Goal: Information Seeking & Learning: Check status

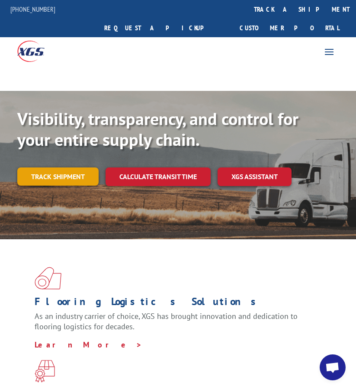
click at [47, 167] on link "Track shipment" at bounding box center [57, 176] width 81 height 18
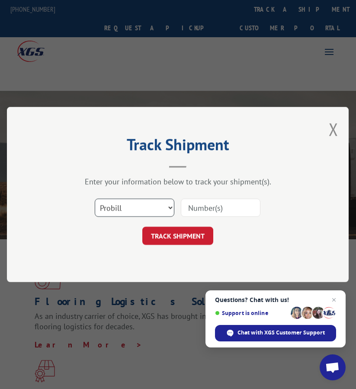
click at [151, 217] on select "Select category... Probill BOL PO" at bounding box center [135, 208] width 80 height 18
select select "bol"
click at [95, 199] on select "Select category... Probill BOL PO" at bounding box center [135, 208] width 80 height 18
drag, startPoint x: 215, startPoint y: 205, endPoint x: 210, endPoint y: 205, distance: 4.8
click at [215, 205] on input at bounding box center [221, 208] width 80 height 18
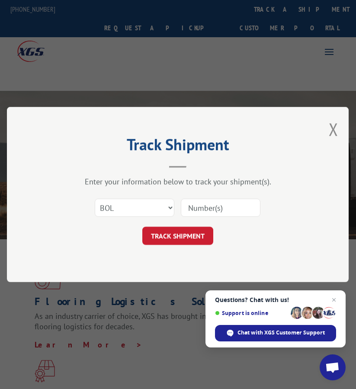
paste input "FPX00326063"
type input "FPX00326063"
click at [182, 242] on button "TRACK SHIPMENT" at bounding box center [177, 236] width 71 height 18
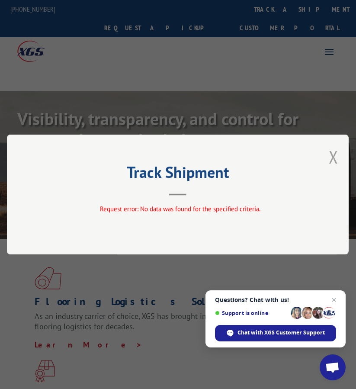
click at [338, 155] on button "Close modal" at bounding box center [334, 156] width 10 height 23
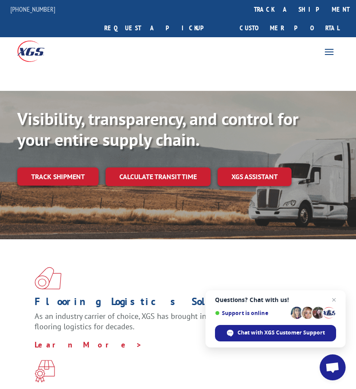
click at [54, 167] on link "Track shipment" at bounding box center [57, 176] width 81 height 18
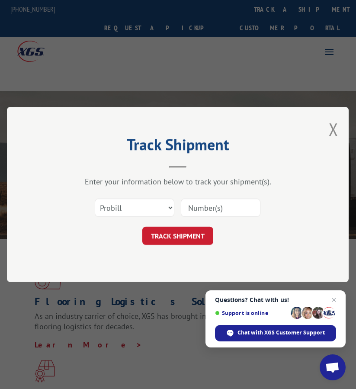
drag, startPoint x: 203, startPoint y: 207, endPoint x: 169, endPoint y: 204, distance: 34.3
click at [203, 207] on input at bounding box center [221, 208] width 80 height 18
paste input "FPA01221306"
type input "FPA01221306"
click at [149, 207] on select "Select category... Probill BOL PO" at bounding box center [135, 208] width 80 height 18
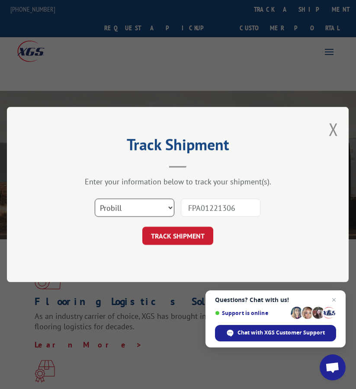
select select "bol"
click at [95, 199] on select "Select category... Probill BOL PO" at bounding box center [135, 208] width 80 height 18
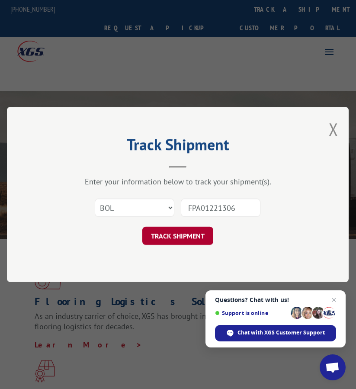
click at [171, 235] on button "TRACK SHIPMENT" at bounding box center [177, 236] width 71 height 18
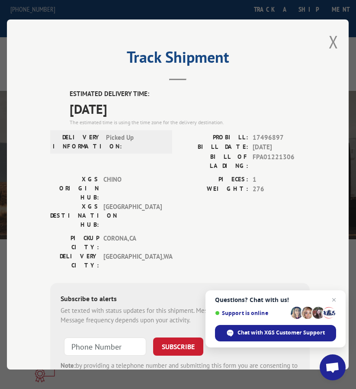
click at [269, 133] on span "17496897" at bounding box center [281, 138] width 57 height 10
copy span "17496897"
click at [337, 44] on div "Track Shipment ESTIMATED DELIVERY TIME: [DATE] The estimated time is using the …" at bounding box center [178, 194] width 342 height 350
click at [332, 37] on button "Close modal" at bounding box center [334, 41] width 10 height 23
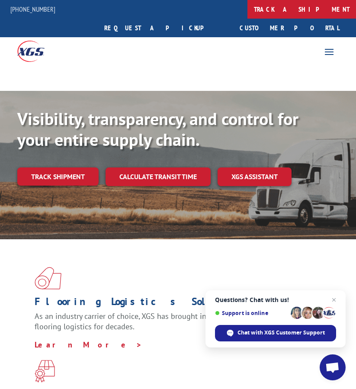
click at [248, 11] on link "track a shipment" at bounding box center [302, 9] width 109 height 19
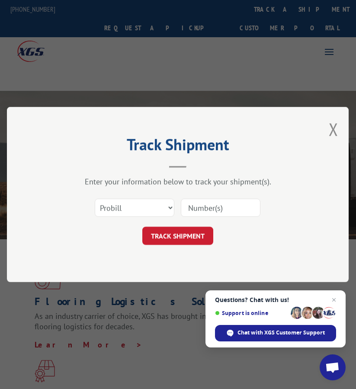
click at [197, 210] on input at bounding box center [221, 208] width 80 height 18
paste input "FPX00326419"
type input "FPX00326419"
click at [157, 210] on select "Select category... Probill BOL PO" at bounding box center [135, 208] width 80 height 18
select select "bol"
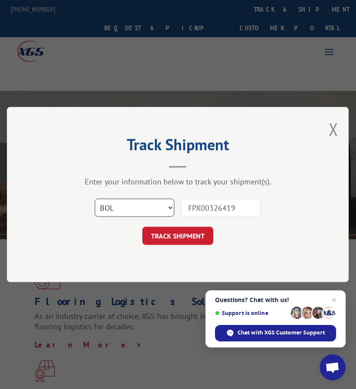
click at [95, 199] on select "Select category... Probill BOL PO" at bounding box center [135, 208] width 80 height 18
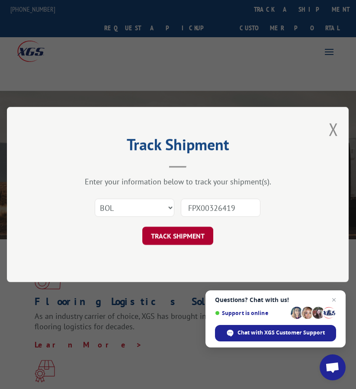
click at [163, 236] on button "TRACK SHIPMENT" at bounding box center [177, 236] width 71 height 18
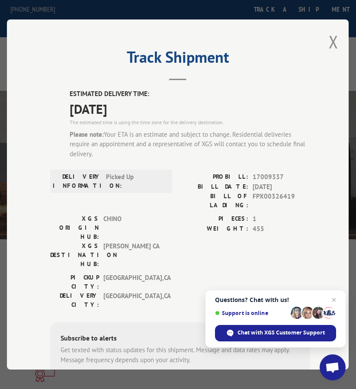
click at [271, 173] on span "17009337" at bounding box center [281, 177] width 57 height 10
copy span "17009337"
drag, startPoint x: 330, startPoint y: 35, endPoint x: 345, endPoint y: 44, distance: 18.3
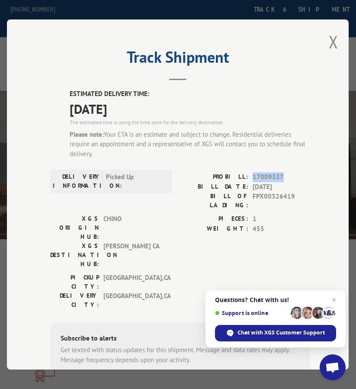
click at [330, 35] on button "Close modal" at bounding box center [334, 41] width 10 height 23
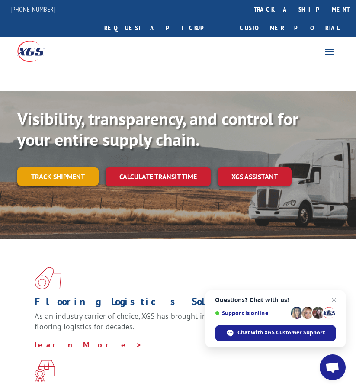
click at [73, 167] on link "Track shipment" at bounding box center [57, 176] width 81 height 18
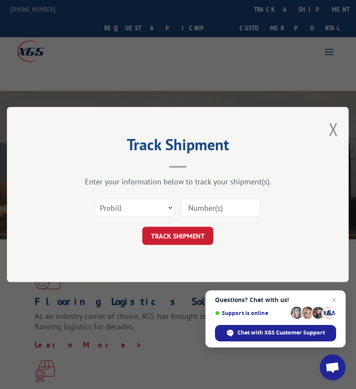
drag, startPoint x: 225, startPoint y: 205, endPoint x: 139, endPoint y: 206, distance: 86.1
click at [225, 205] on input at bounding box center [221, 208] width 80 height 18
paste input "FPX00326716"
type input "FPX00326716"
drag, startPoint x: 133, startPoint y: 207, endPoint x: 135, endPoint y: 215, distance: 7.7
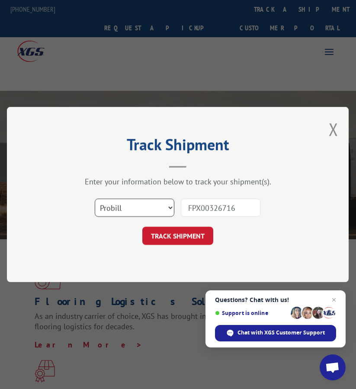
click at [133, 207] on select "Select category... Probill BOL PO" at bounding box center [135, 208] width 80 height 18
select select "bol"
click at [95, 199] on select "Select category... Probill BOL PO" at bounding box center [135, 208] width 80 height 18
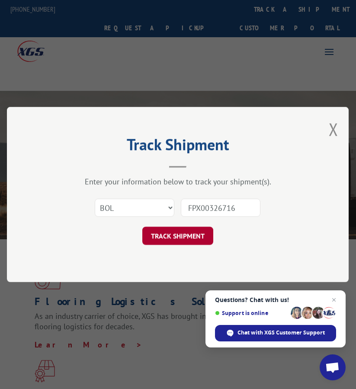
click at [169, 235] on button "TRACK SHIPMENT" at bounding box center [177, 236] width 71 height 18
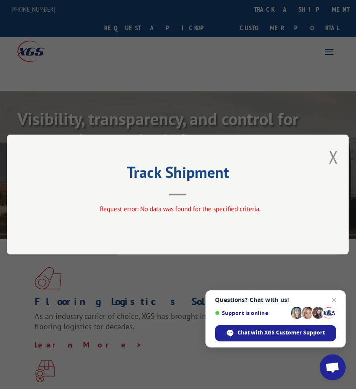
drag, startPoint x: 332, startPoint y: 163, endPoint x: 207, endPoint y: 186, distance: 127.2
click at [332, 163] on button "Close modal" at bounding box center [334, 156] width 10 height 23
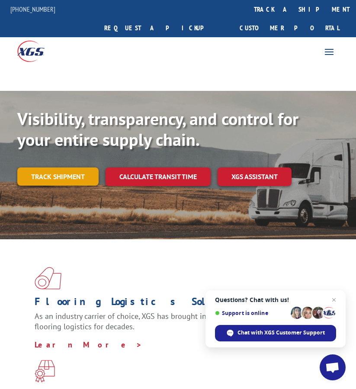
click at [48, 167] on link "Track shipment" at bounding box center [57, 176] width 81 height 18
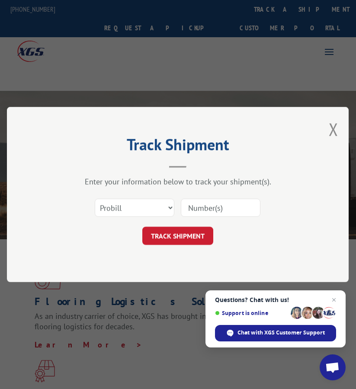
click at [210, 200] on input at bounding box center [221, 208] width 80 height 18
click at [208, 203] on input at bounding box center [221, 208] width 80 height 18
paste input "FPX00326716"
type input "FPX00326716"
click at [144, 207] on select "Select category... Probill BOL PO" at bounding box center [135, 208] width 80 height 18
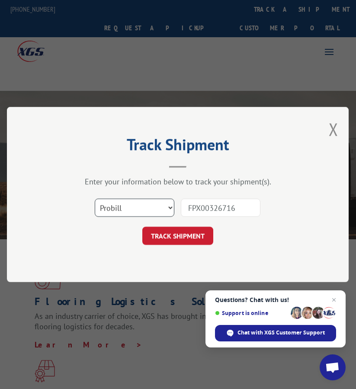
select select "bol"
click at [95, 199] on select "Select category... Probill BOL PO" at bounding box center [135, 208] width 80 height 18
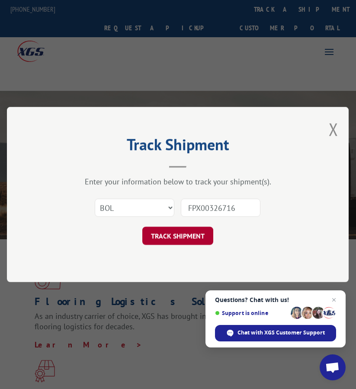
click at [192, 230] on button "TRACK SHIPMENT" at bounding box center [177, 236] width 71 height 18
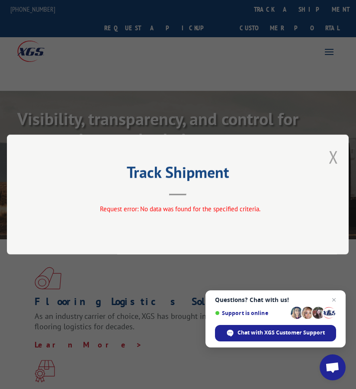
click at [335, 158] on button "Close modal" at bounding box center [334, 156] width 10 height 23
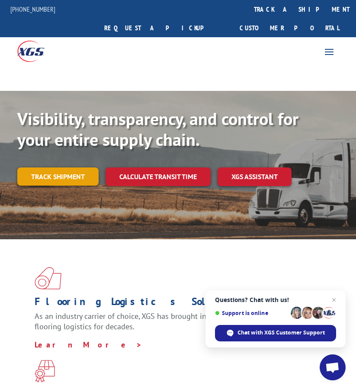
click at [56, 167] on link "Track shipment" at bounding box center [57, 176] width 81 height 18
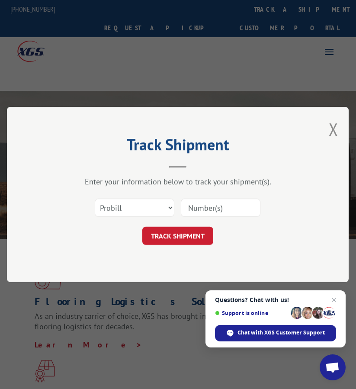
click at [203, 206] on input at bounding box center [221, 208] width 80 height 18
paste input "FPX00326755"
type input "FPX00326755"
click at [135, 206] on select "Select category... Probill BOL PO" at bounding box center [135, 208] width 80 height 18
select select "bol"
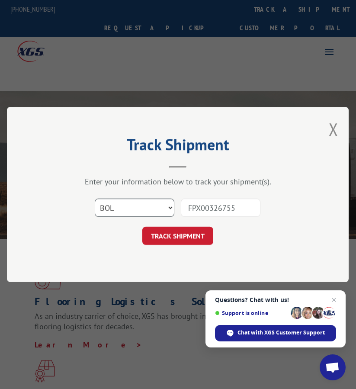
click at [95, 199] on select "Select category... Probill BOL PO" at bounding box center [135, 208] width 80 height 18
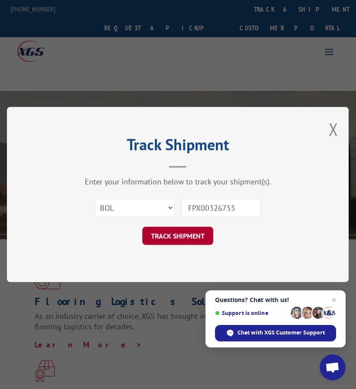
click at [163, 232] on button "TRACK SHIPMENT" at bounding box center [177, 236] width 71 height 18
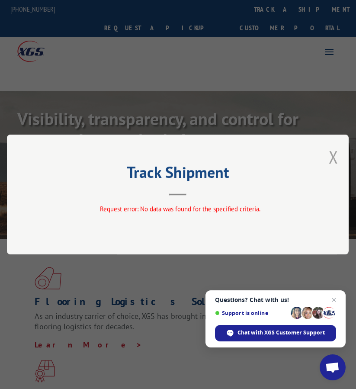
click at [335, 159] on button "Close modal" at bounding box center [334, 156] width 10 height 23
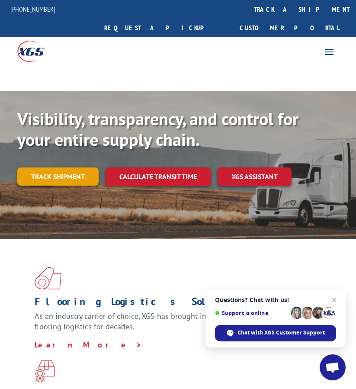
click at [96, 167] on link "Track shipment" at bounding box center [57, 176] width 81 height 18
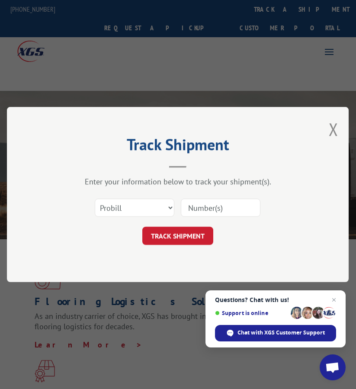
click at [222, 208] on input at bounding box center [221, 208] width 80 height 18
paste input "FPX00326755"
type input "FPX00326755"
click at [146, 203] on select "Select category... Probill BOL PO" at bounding box center [135, 208] width 80 height 18
select select "bol"
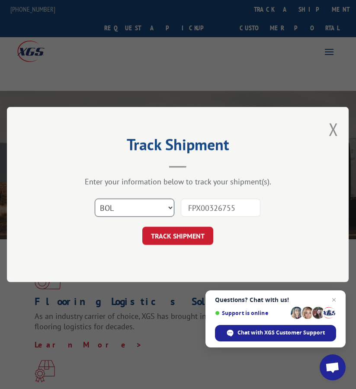
click at [95, 199] on select "Select category... Probill BOL PO" at bounding box center [135, 208] width 80 height 18
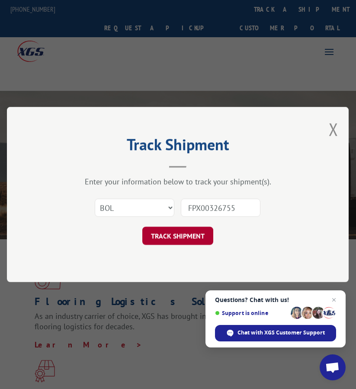
click at [168, 237] on button "TRACK SHIPMENT" at bounding box center [177, 236] width 71 height 18
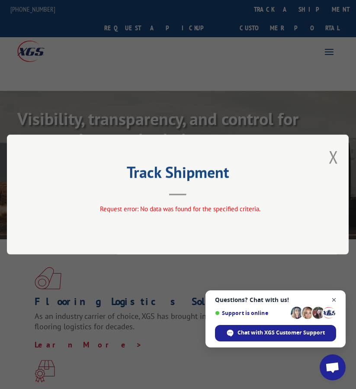
click at [336, 300] on span "Close chat" at bounding box center [334, 300] width 11 height 11
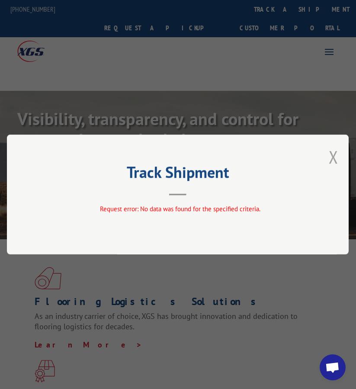
click at [337, 154] on button "Close modal" at bounding box center [334, 156] width 10 height 23
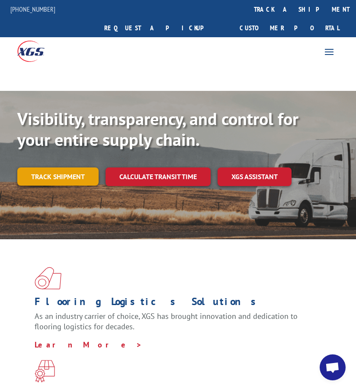
click at [96, 167] on link "Track shipment" at bounding box center [57, 176] width 81 height 18
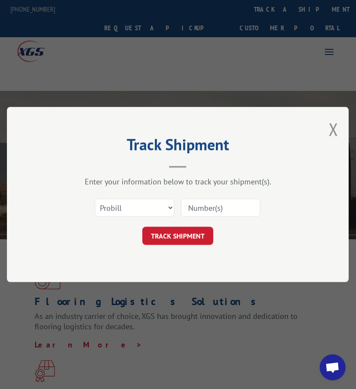
click at [233, 217] on div at bounding box center [221, 208] width 80 height 20
drag, startPoint x: 231, startPoint y: 212, endPoint x: 216, endPoint y: 212, distance: 14.7
click at [231, 212] on input at bounding box center [221, 208] width 80 height 18
paste input "FPX00326762"
type input "FPX00326762"
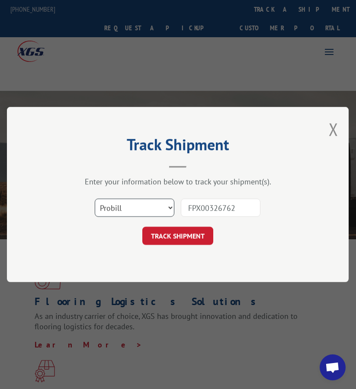
click at [144, 206] on select "Select category... Probill BOL PO" at bounding box center [135, 208] width 80 height 18
select select "bol"
click at [95, 199] on select "Select category... Probill BOL PO" at bounding box center [135, 208] width 80 height 18
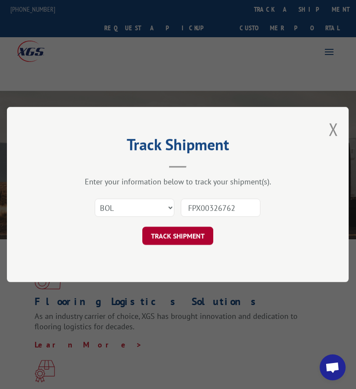
click at [166, 235] on button "TRACK SHIPMENT" at bounding box center [177, 236] width 71 height 18
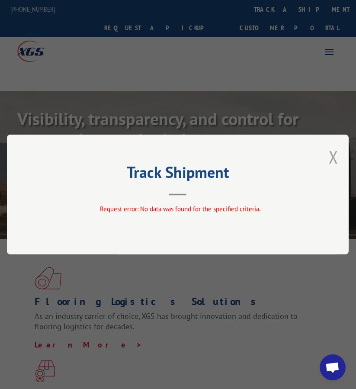
click at [338, 154] on button "Close modal" at bounding box center [334, 156] width 10 height 23
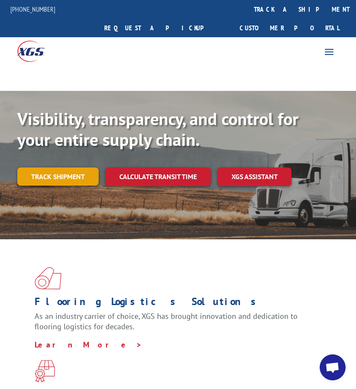
click at [54, 167] on link "Track shipment" at bounding box center [57, 176] width 81 height 18
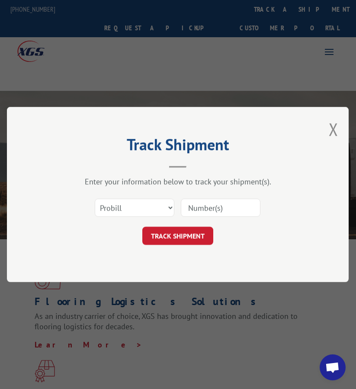
click at [213, 210] on input at bounding box center [221, 208] width 80 height 18
paste input "FPX00326760"
type input "FPX00326760"
drag, startPoint x: 161, startPoint y: 206, endPoint x: 158, endPoint y: 215, distance: 10.0
click at [161, 206] on select "Select category... Probill BOL PO" at bounding box center [135, 208] width 80 height 18
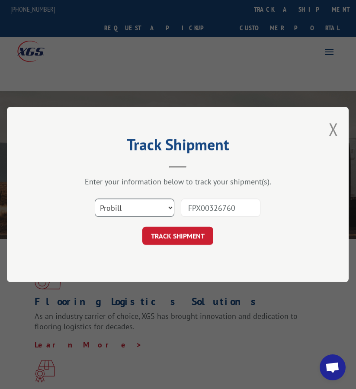
select select "bol"
click at [95, 199] on select "Select category... Probill BOL PO" at bounding box center [135, 208] width 80 height 18
click at [155, 246] on div "Track Shipment Enter your information below to track your shipment(s). Select c…" at bounding box center [178, 194] width 342 height 175
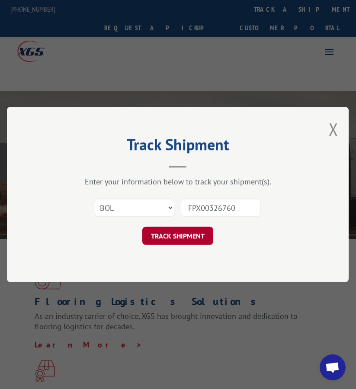
click at [167, 237] on button "TRACK SHIPMENT" at bounding box center [177, 236] width 71 height 18
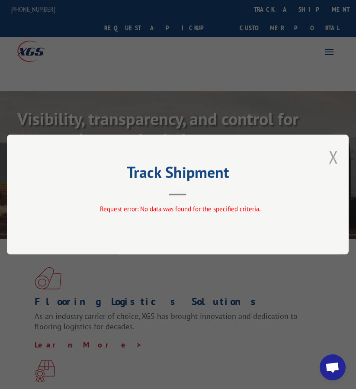
click at [338, 159] on button "Close modal" at bounding box center [334, 156] width 10 height 23
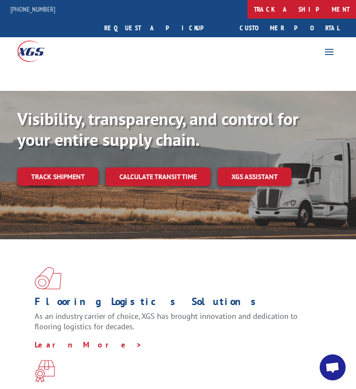
click at [248, 10] on link "track a shipment" at bounding box center [302, 9] width 109 height 19
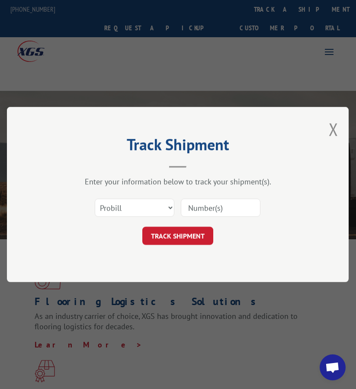
click at [206, 202] on input at bounding box center [221, 208] width 80 height 18
paste input "FPX00326760"
type input "FPX00326760"
click at [130, 215] on select "Select category... Probill BOL PO" at bounding box center [135, 208] width 80 height 18
select select "bol"
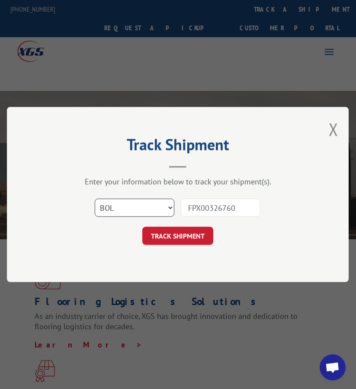
click at [95, 199] on select "Select category... Probill BOL PO" at bounding box center [135, 208] width 80 height 18
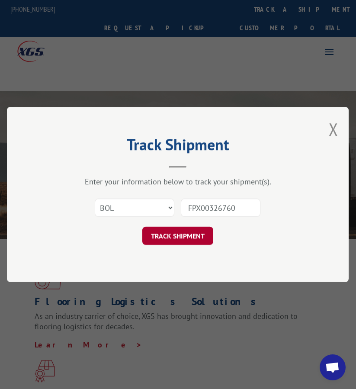
click at [178, 241] on button "TRACK SHIPMENT" at bounding box center [177, 236] width 71 height 18
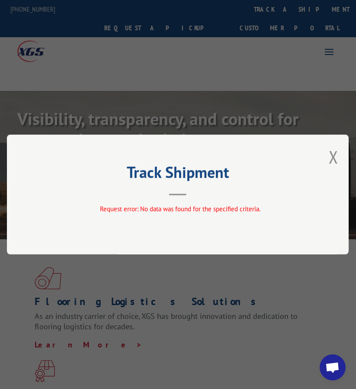
click at [330, 158] on div "Track Shipment Request error: No data was found for the specified criteria." at bounding box center [178, 195] width 342 height 120
click at [330, 156] on div "Track Shipment Request error: No data was found for the specified criteria." at bounding box center [178, 195] width 342 height 120
click at [337, 157] on button "Close modal" at bounding box center [334, 156] width 10 height 23
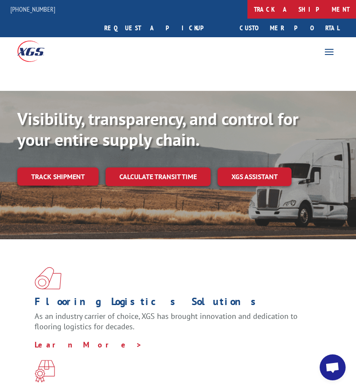
click at [248, 11] on link "track a shipment" at bounding box center [302, 9] width 109 height 19
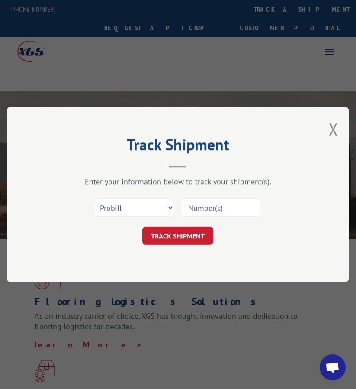
drag, startPoint x: 211, startPoint y: 202, endPoint x: 200, endPoint y: 202, distance: 11.3
click at [211, 202] on input at bounding box center [221, 208] width 80 height 18
paste input "FPX00327121"
type input "FPX00327121"
drag, startPoint x: 129, startPoint y: 207, endPoint x: 134, endPoint y: 212, distance: 7.0
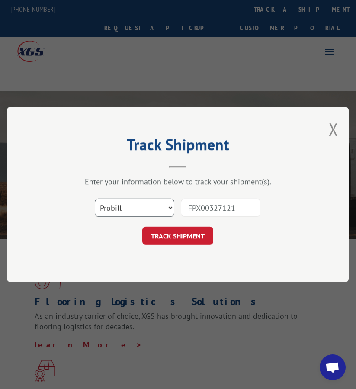
click at [129, 207] on select "Select category... Probill BOL PO" at bounding box center [135, 208] width 80 height 18
select select "bol"
click at [95, 199] on select "Select category... Probill BOL PO" at bounding box center [135, 208] width 80 height 18
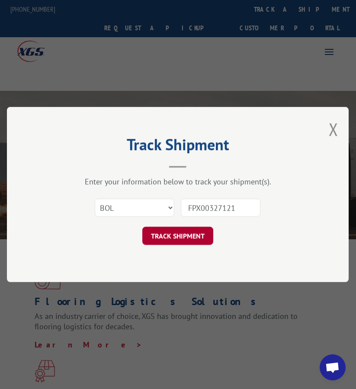
click at [185, 244] on button "TRACK SHIPMENT" at bounding box center [177, 236] width 71 height 18
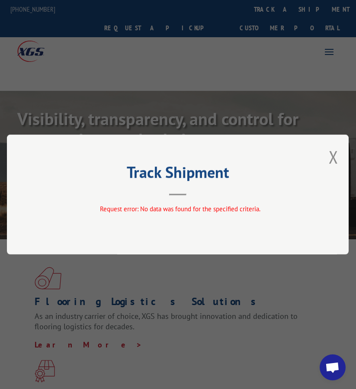
drag, startPoint x: 336, startPoint y: 158, endPoint x: 351, endPoint y: 158, distance: 15.1
click at [336, 158] on button "Close modal" at bounding box center [334, 156] width 10 height 23
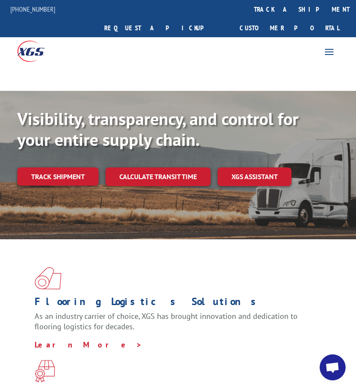
click at [340, 364] on span "Open chat" at bounding box center [333, 367] width 26 height 26
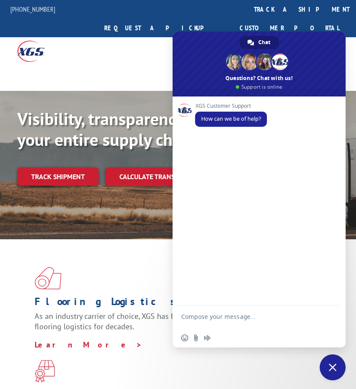
click at [258, 321] on textarea "Compose your message..." at bounding box center [249, 321] width 137 height 16
paste textarea "Good morning i just need to know if these shipments were picked up"
type textarea "Good morning i just need to know if these shipments were picked up"
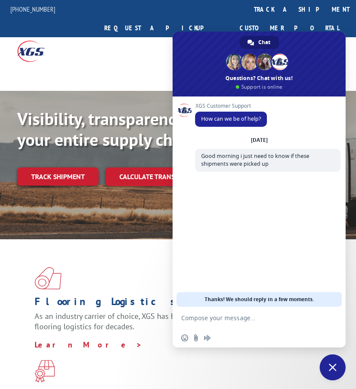
click at [277, 320] on textarea "Compose your message..." at bounding box center [249, 318] width 137 height 8
paste textarea "PU00064609 FPX00326716 I dont have the PU# for this one PU00065125 PU00065129 P…"
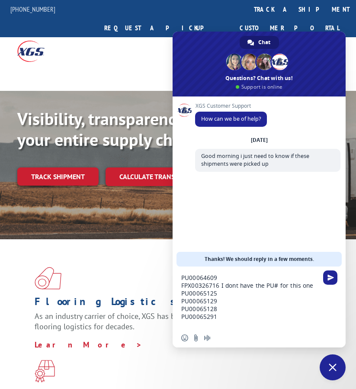
type textarea "PU00064609 FPX00326716 I don't have the PU# for this one PU00065125 PU00065129 …"
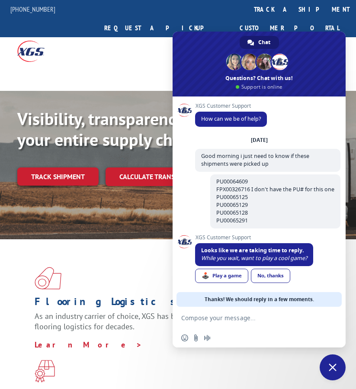
scroll to position [3, 0]
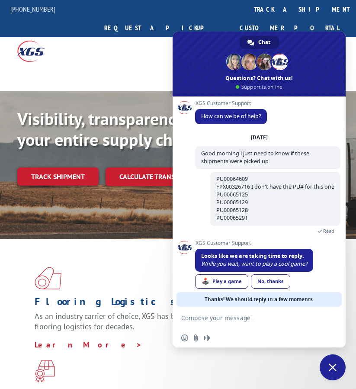
click at [273, 280] on div "No, thanks" at bounding box center [270, 281] width 39 height 14
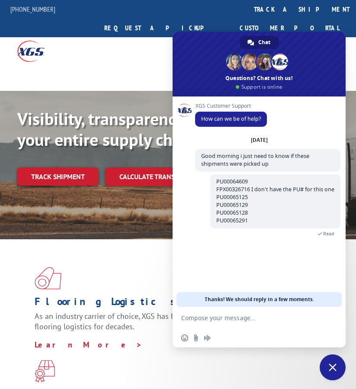
scroll to position [0, 0]
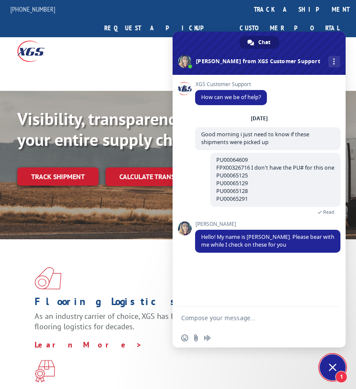
click at [243, 320] on textarea "Compose your message..." at bounding box center [249, 318] width 137 height 8
type textarea "thanks"
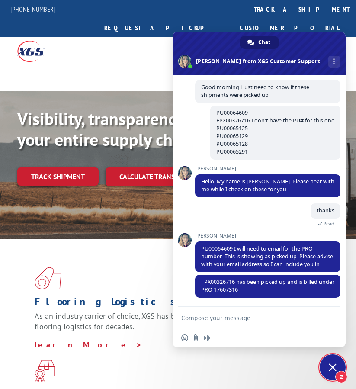
scroll to position [56, 0]
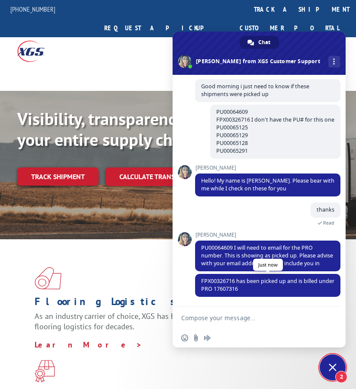
click at [242, 288] on span "FPX00326716 has been picked up and is billed under PRO 17607316" at bounding box center [267, 284] width 133 height 15
copy span "17607316"
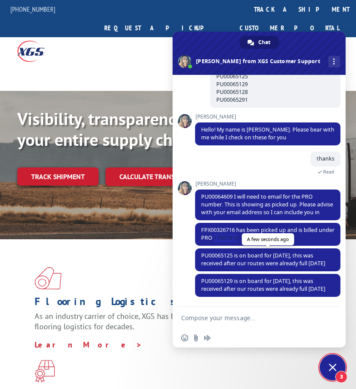
scroll to position [139, 0]
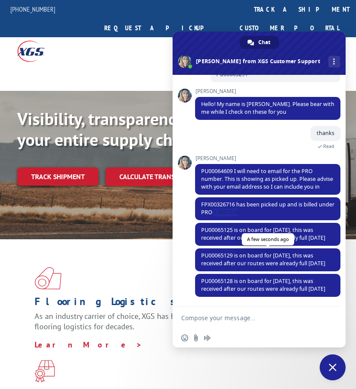
click at [271, 254] on span "PU00065129 is on board for [DATE], this was received after our routes were alre…" at bounding box center [263, 259] width 124 height 15
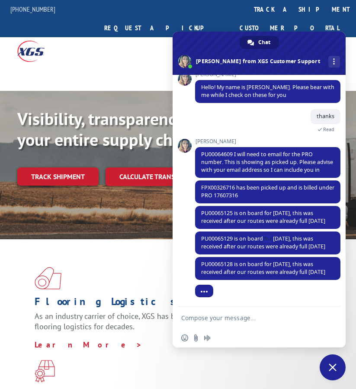
scroll to position [173, 0]
click at [257, 261] on span "PU00065128 is on board for [DATE], this was received after our routes were alre…" at bounding box center [263, 268] width 124 height 15
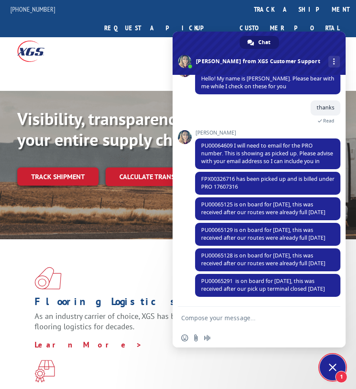
click at [239, 320] on textarea "Compose your message..." at bounding box center [249, 318] width 137 height 8
paste textarea "thank you very much for your help, have a good day."
type textarea "thank you very much for your help, have a good day."
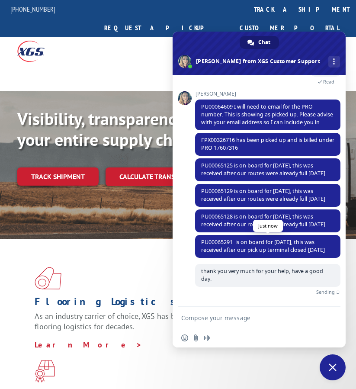
scroll to position [228, 0]
click at [331, 359] on span "Close chat" at bounding box center [333, 367] width 26 height 26
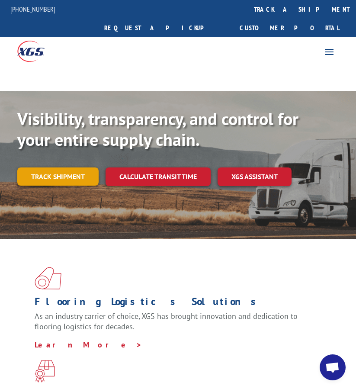
click at [43, 167] on link "Track shipment" at bounding box center [57, 176] width 81 height 18
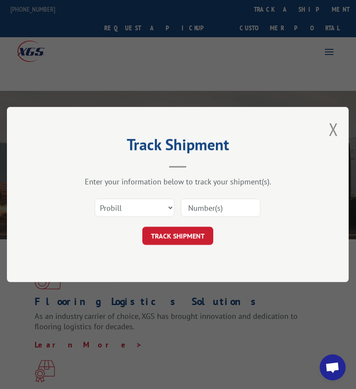
click at [222, 203] on input at bounding box center [221, 208] width 80 height 18
paste input "17607316"
type input "17607316"
click at [182, 233] on button "TRACK SHIPMENT" at bounding box center [177, 236] width 71 height 18
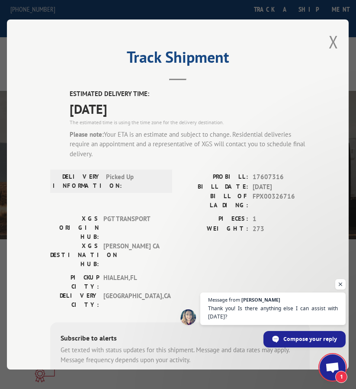
scroll to position [256, 0]
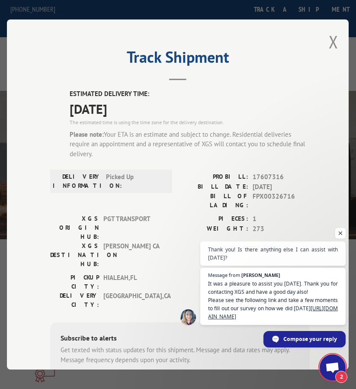
click at [342, 235] on span "Open chat" at bounding box center [340, 233] width 11 height 11
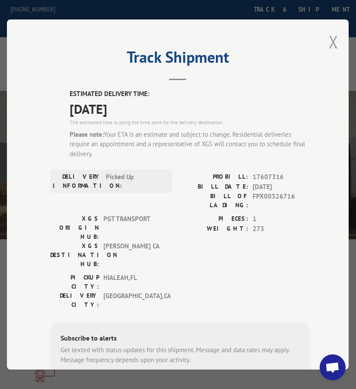
drag, startPoint x: 332, startPoint y: 38, endPoint x: 327, endPoint y: 38, distance: 4.8
click at [332, 38] on button "Close modal" at bounding box center [334, 41] width 10 height 23
